Goal: Complete application form

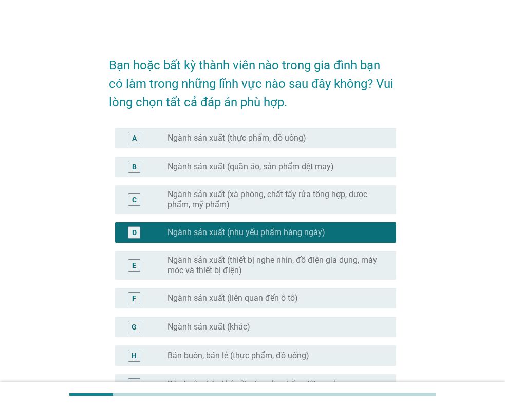
scroll to position [51, 0]
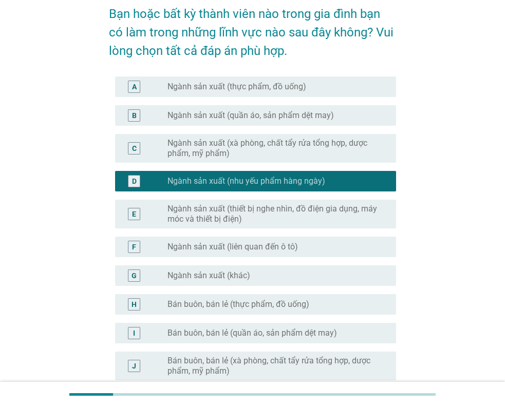
click at [206, 77] on div "A radio_button_unchecked Ngành sản xuất (thực phẩm, đồ uống)" at bounding box center [255, 87] width 281 height 21
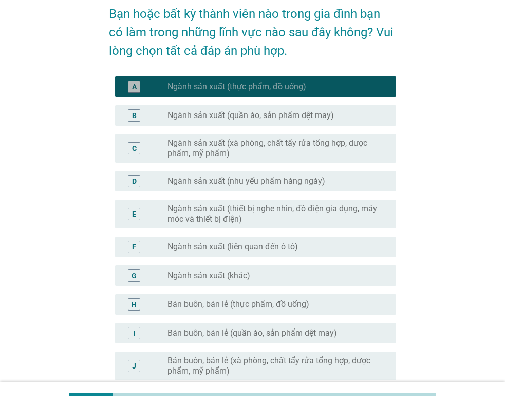
click at [206, 77] on div "A radio_button_checked Ngành sản xuất (thực phẩm, đồ uống)" at bounding box center [255, 87] width 281 height 21
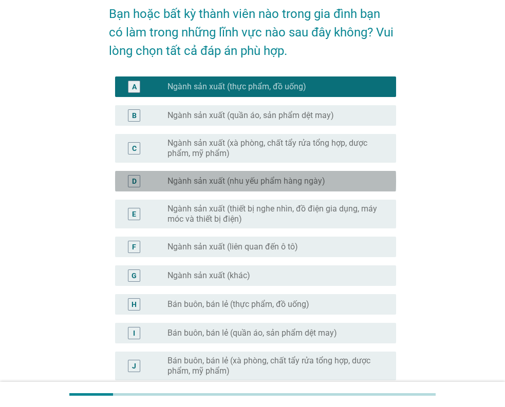
click at [204, 183] on label "Ngành sản xuất (nhu yếu phẩm hàng ngày)" at bounding box center [246, 181] width 158 height 10
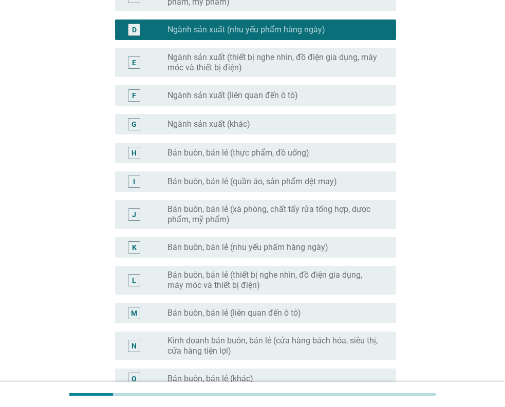
scroll to position [205, 0]
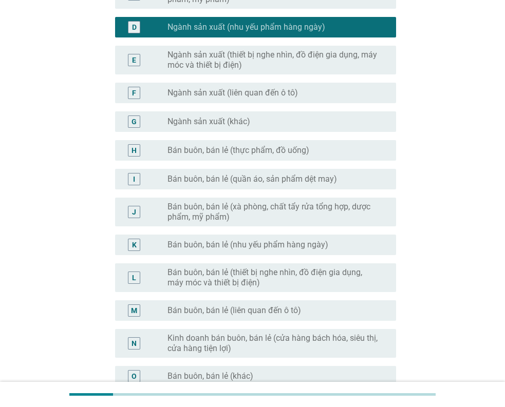
click at [132, 180] on div "I" at bounding box center [134, 179] width 12 height 12
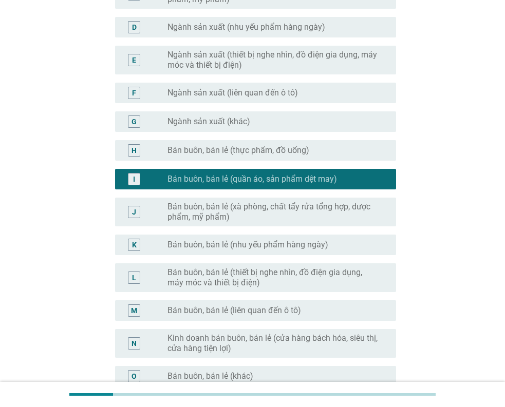
click at [135, 154] on div "H" at bounding box center [133, 150] width 5 height 11
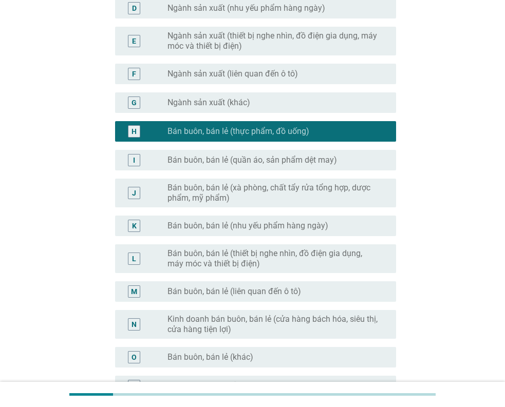
scroll to position [257, 0]
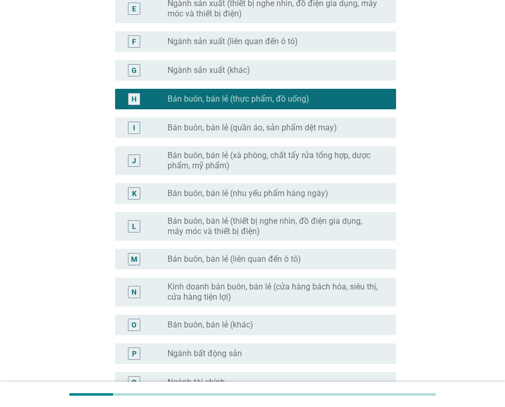
click at [160, 317] on div "O radio_button_unchecked Bán buôn, bán lẻ (khác)" at bounding box center [255, 325] width 281 height 21
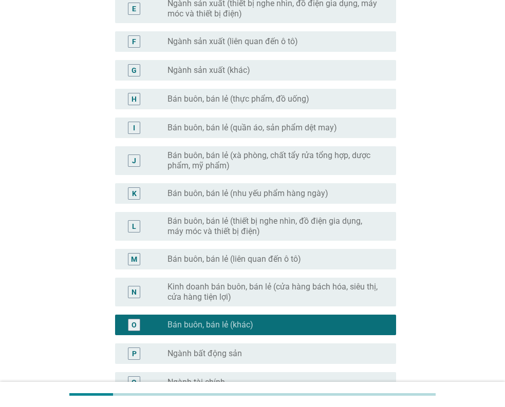
click at [200, 99] on label "Bán buôn, bán lẻ (thực phẩm, đồ uống)" at bounding box center [238, 99] width 142 height 10
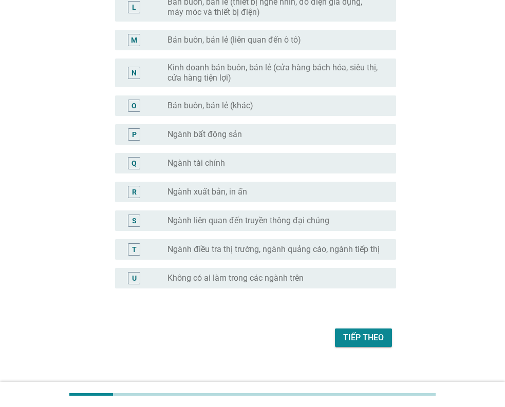
scroll to position [489, 0]
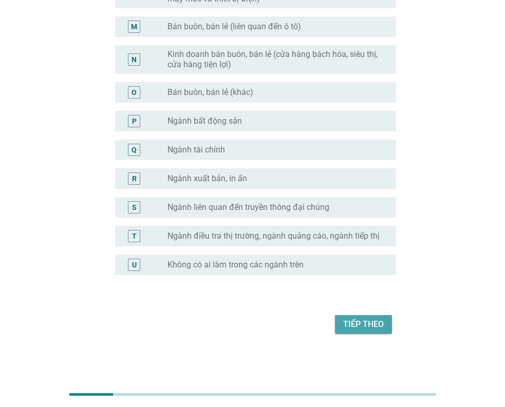
click at [360, 320] on div "Tiếp theo" at bounding box center [363, 324] width 41 height 12
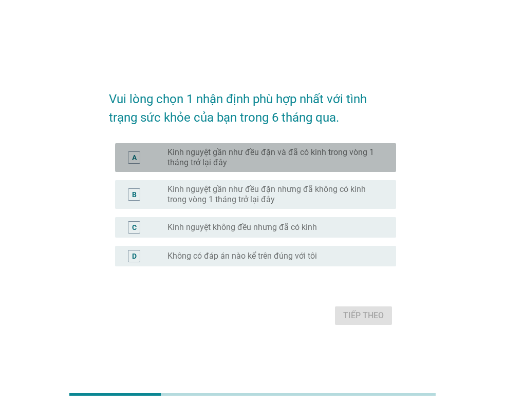
click at [253, 153] on label "Kinh nguyệt gần như đều đặn và đã có kinh trong vòng 1 tháng trở lại đây" at bounding box center [273, 157] width 212 height 21
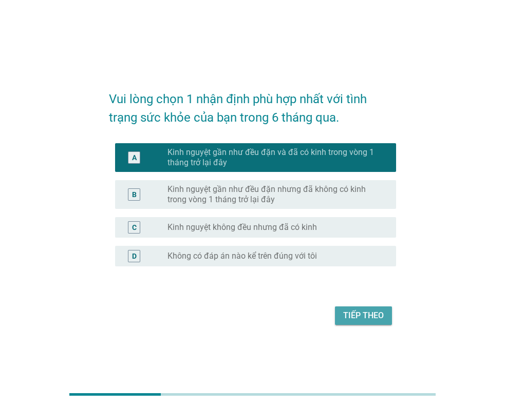
click at [348, 316] on div "Tiếp theo" at bounding box center [363, 316] width 41 height 12
click at [348, 316] on div "Tiếp theo" at bounding box center [252, 315] width 287 height 25
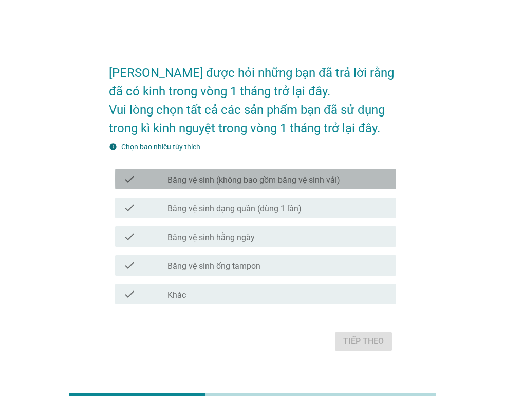
click at [276, 183] on label "Băng vệ sinh (không bao gồm băng vệ sinh vải)" at bounding box center [253, 180] width 173 height 10
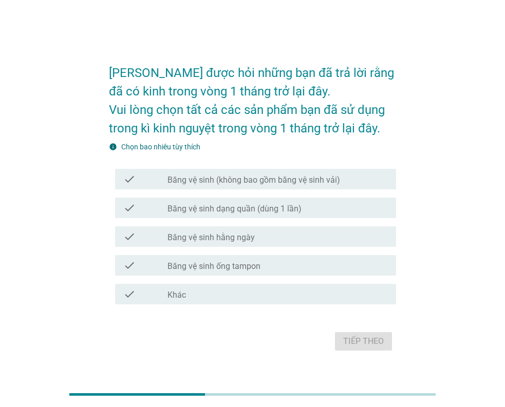
click at [241, 232] on div "check_box_outline_blank Băng vệ sinh hằng ngày" at bounding box center [277, 237] width 220 height 12
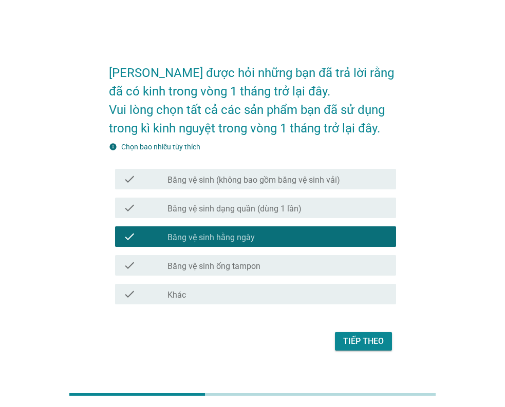
click at [218, 183] on label "Băng vệ sinh (không bao gồm băng vệ sinh vải)" at bounding box center [253, 180] width 173 height 10
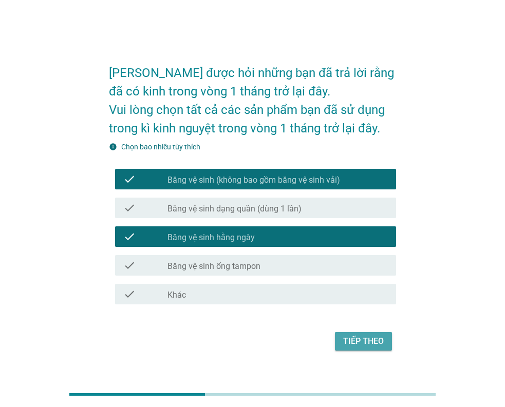
click at [357, 341] on div "Tiếp theo" at bounding box center [363, 341] width 41 height 12
click at [357, 341] on div "Tiếp theo" at bounding box center [252, 341] width 287 height 25
